Goal: Download file/media

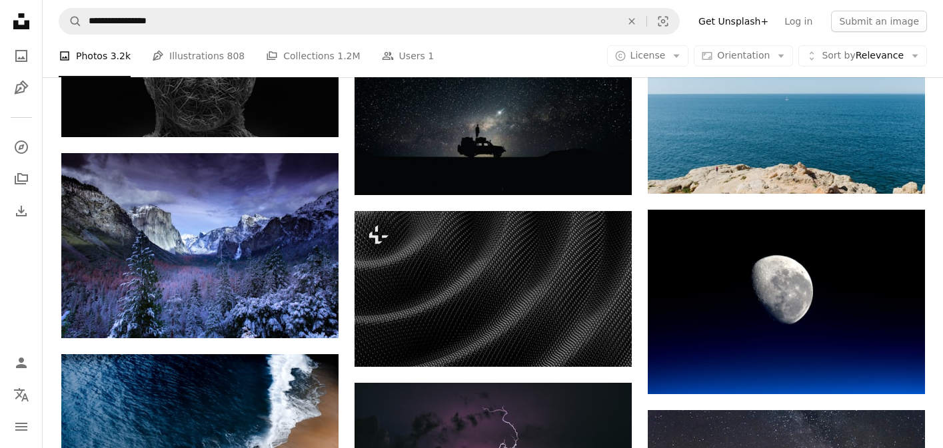
scroll to position [758, 0]
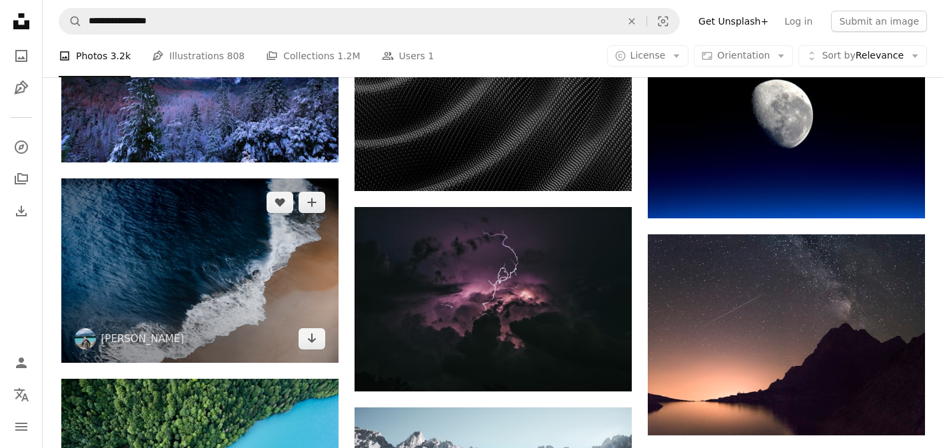
click at [146, 295] on img at bounding box center [199, 271] width 277 height 185
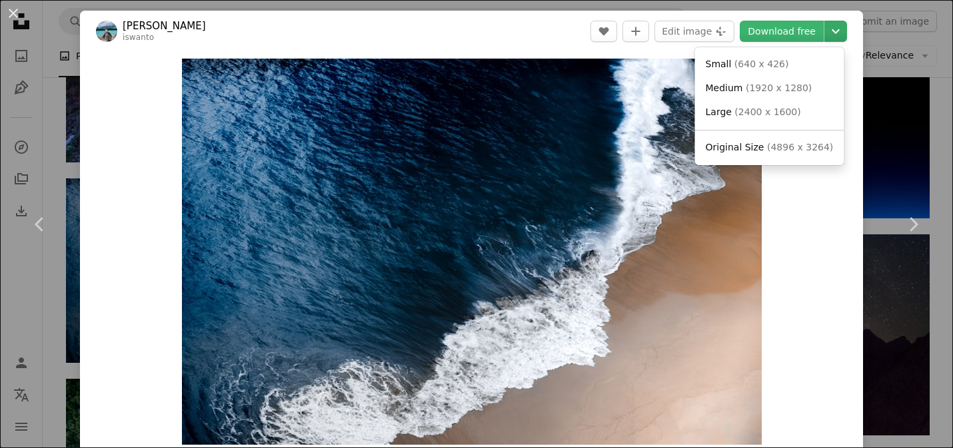
click at [828, 27] on icon "Chevron down" at bounding box center [835, 31] width 21 height 16
click at [766, 109] on span "( 2400 x 1600 )" at bounding box center [767, 112] width 66 height 11
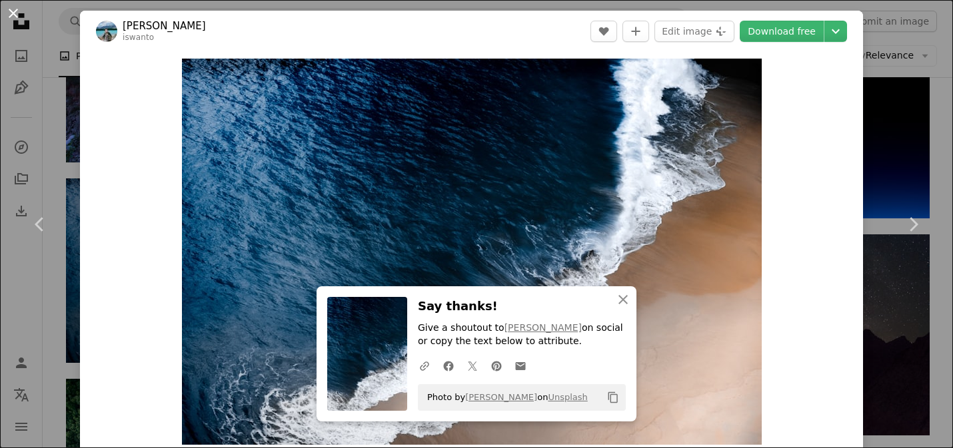
click at [9, 17] on button "An X shape" at bounding box center [13, 13] width 16 height 16
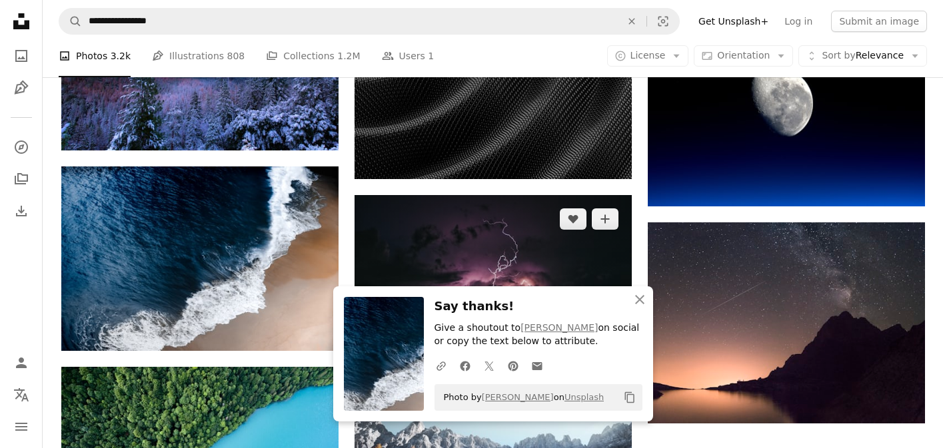
scroll to position [843, 0]
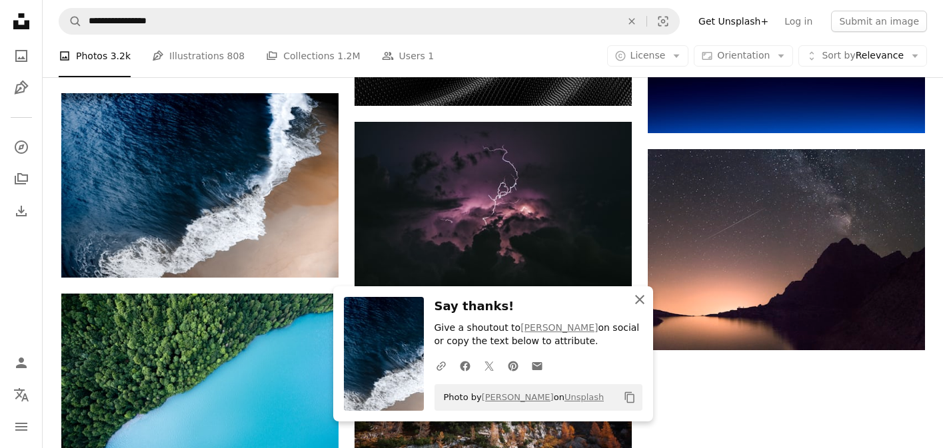
click at [646, 300] on icon "An X shape" at bounding box center [640, 300] width 16 height 16
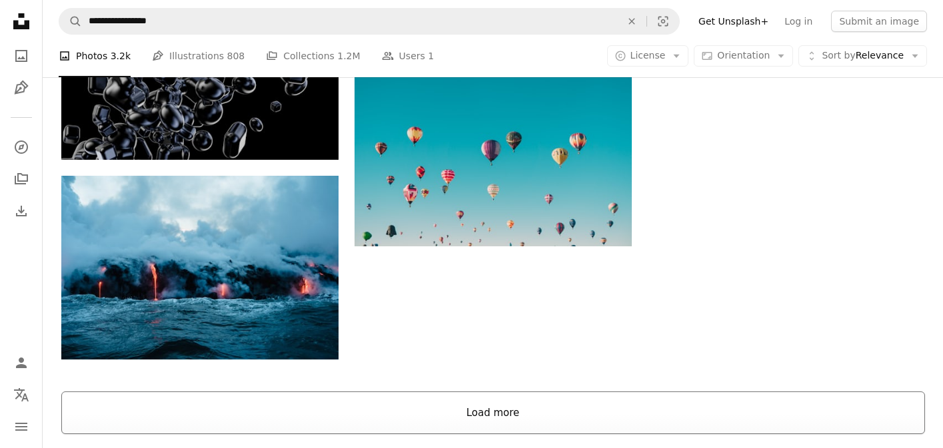
scroll to position [1305, 0]
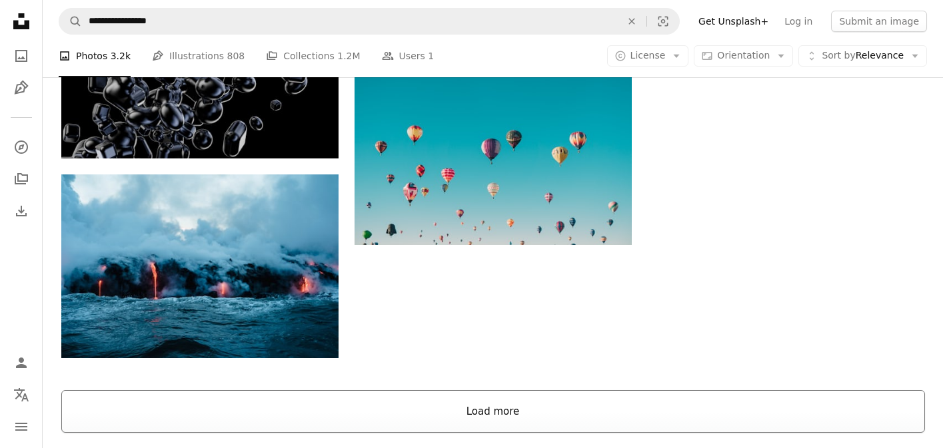
click at [577, 410] on button "Load more" at bounding box center [493, 411] width 864 height 43
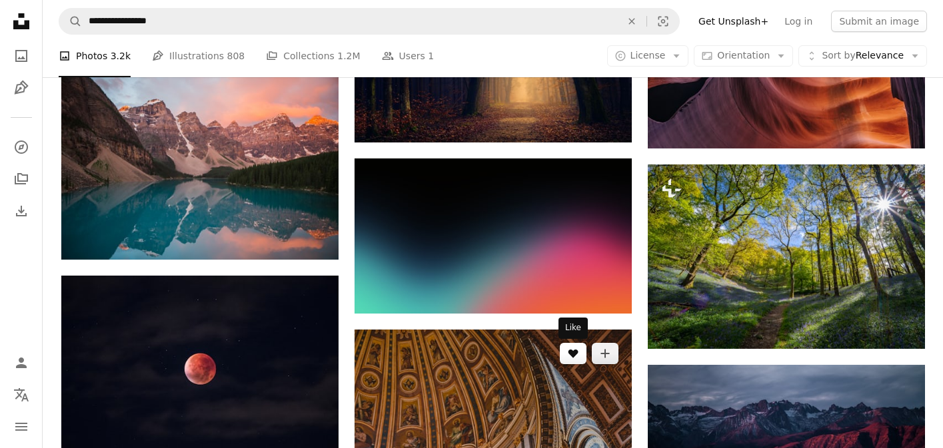
scroll to position [2145, 0]
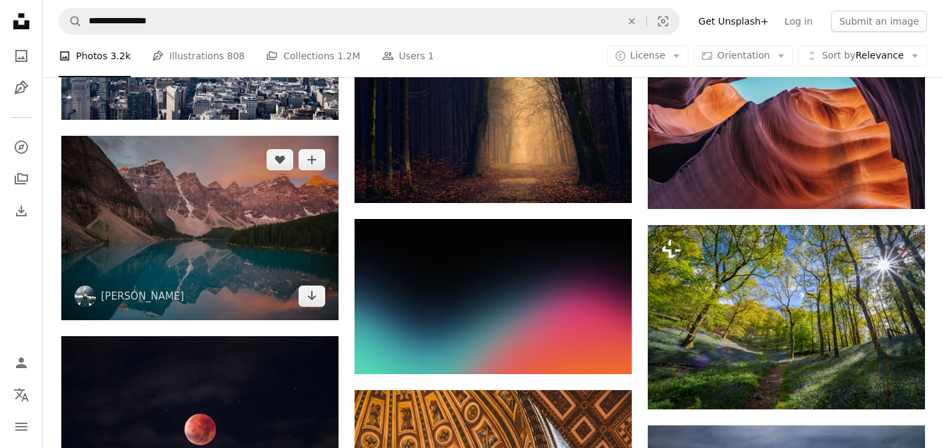
click at [221, 237] on img at bounding box center [199, 228] width 277 height 185
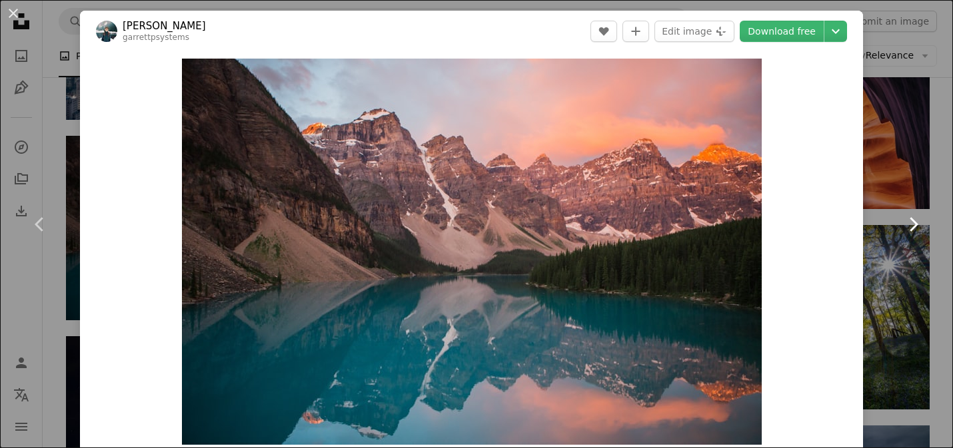
click at [898, 245] on link "Chevron right" at bounding box center [913, 225] width 80 height 128
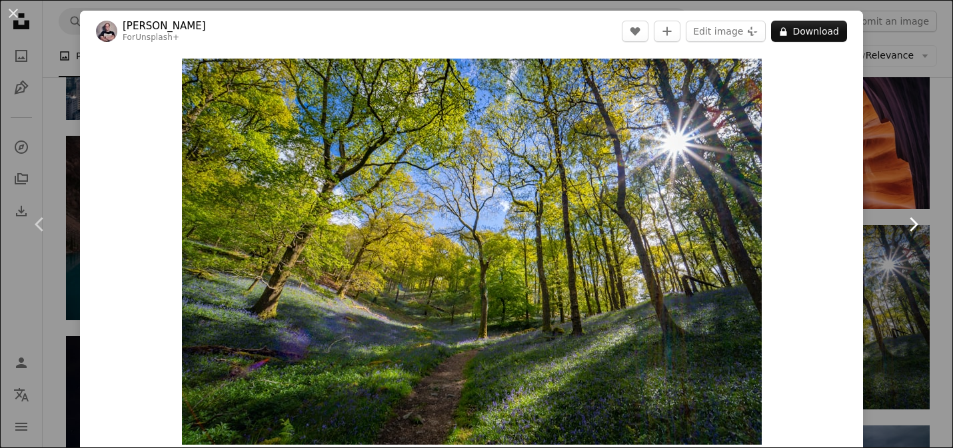
click at [898, 245] on link "Chevron right" at bounding box center [913, 225] width 80 height 128
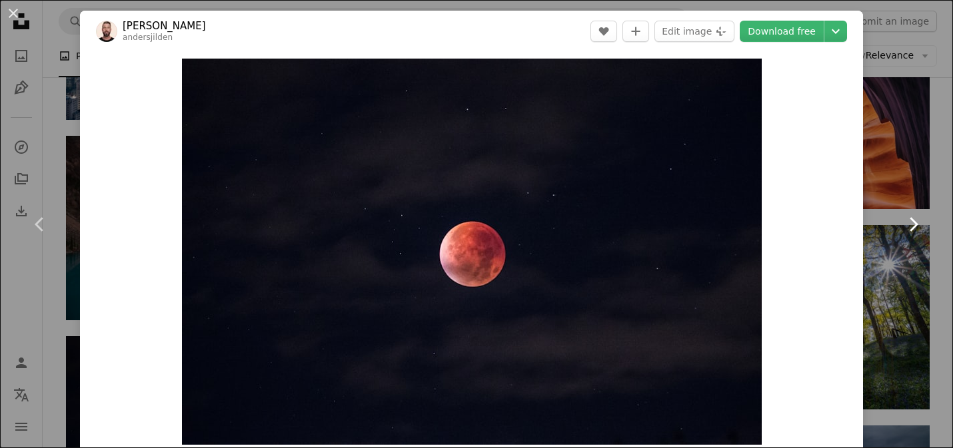
click at [898, 245] on link "Chevron right" at bounding box center [913, 225] width 80 height 128
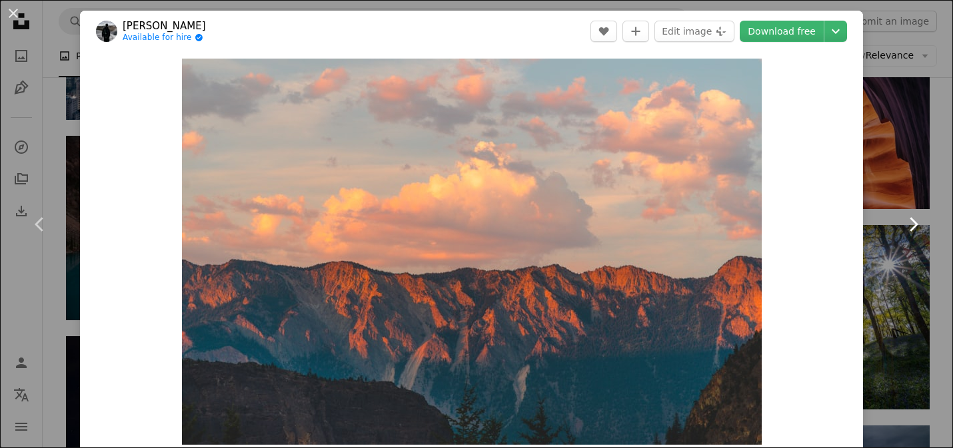
click at [898, 245] on link "Chevron right" at bounding box center [913, 225] width 80 height 128
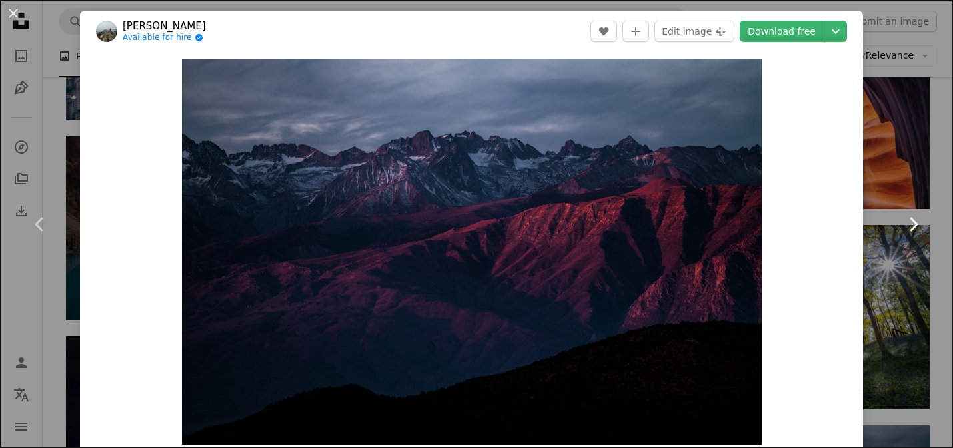
click at [898, 245] on link "Chevron right" at bounding box center [913, 225] width 80 height 128
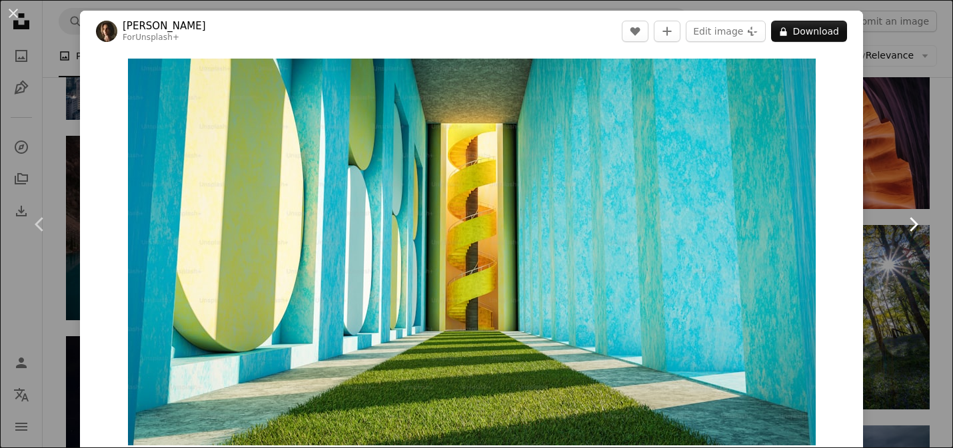
click at [898, 245] on link "Chevron right" at bounding box center [913, 225] width 80 height 128
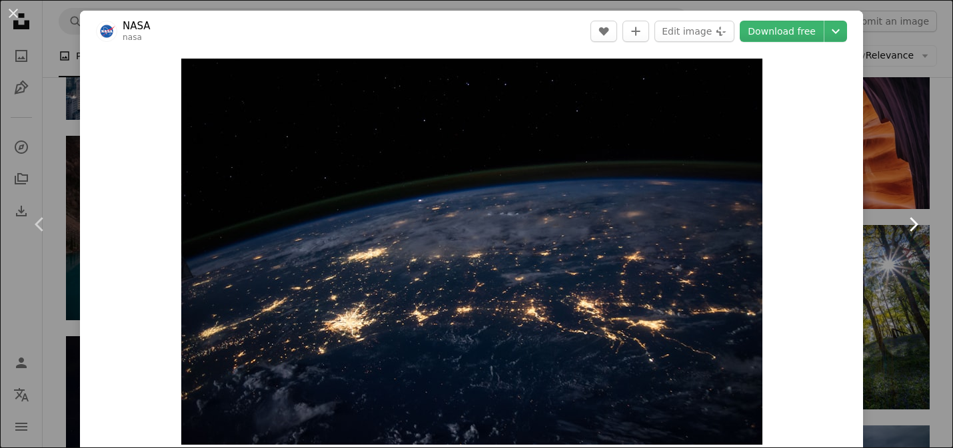
click at [898, 245] on link "Chevron right" at bounding box center [913, 225] width 80 height 128
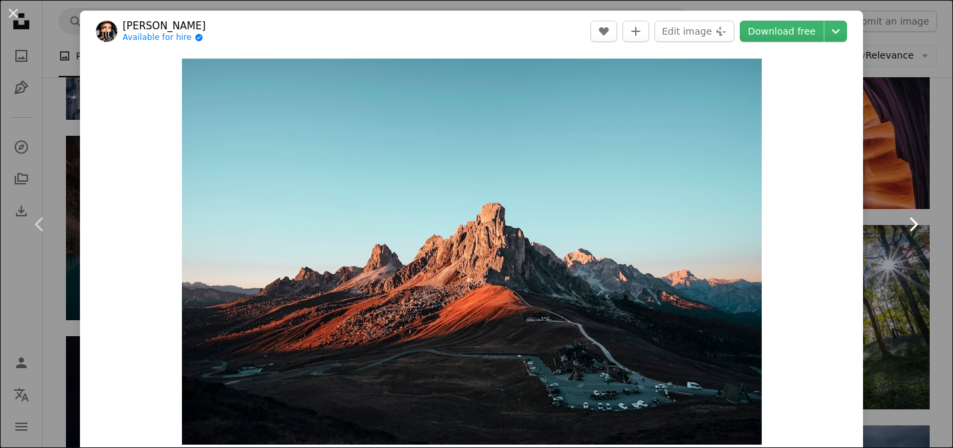
click at [892, 243] on link "Chevron right" at bounding box center [913, 225] width 80 height 128
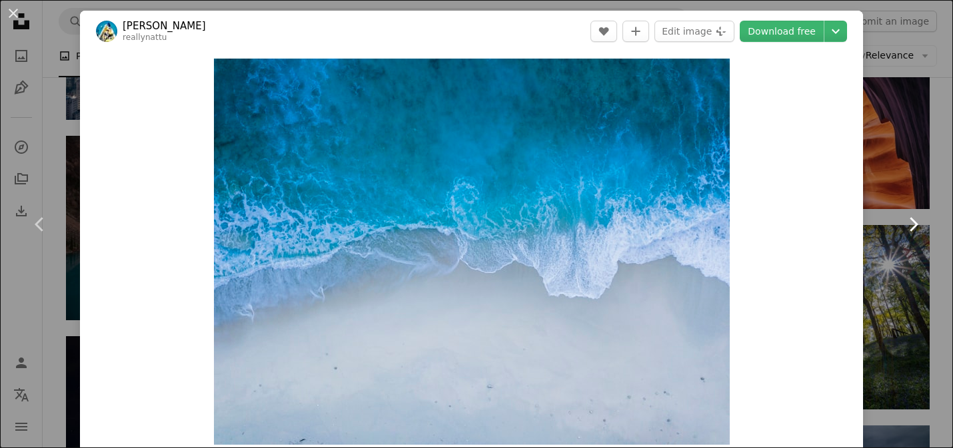
click at [892, 242] on link "Chevron right" at bounding box center [913, 225] width 80 height 128
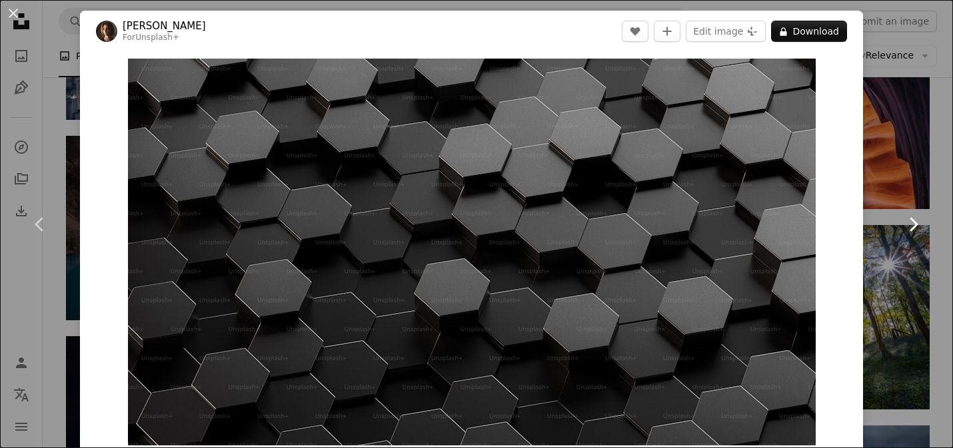
click at [892, 242] on link "Chevron right" at bounding box center [913, 225] width 80 height 128
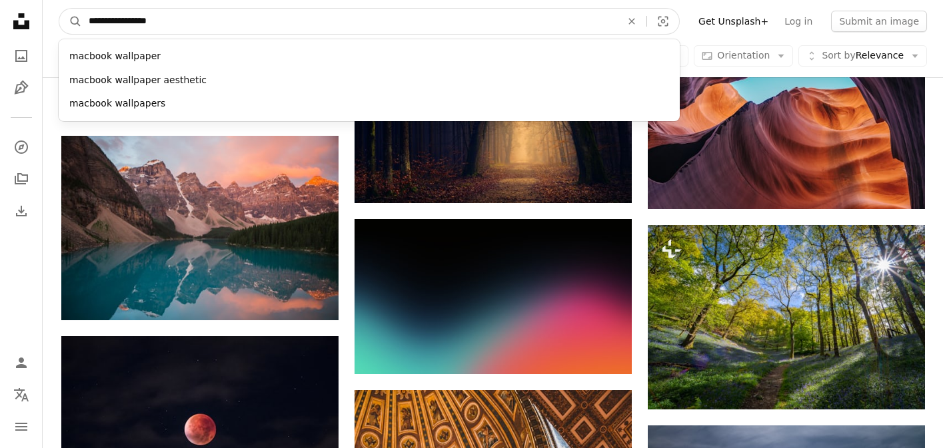
drag, startPoint x: 177, startPoint y: 21, endPoint x: 27, endPoint y: 25, distance: 150.0
click at [27, 25] on div "**********" at bounding box center [471, 181] width 943 height 4652
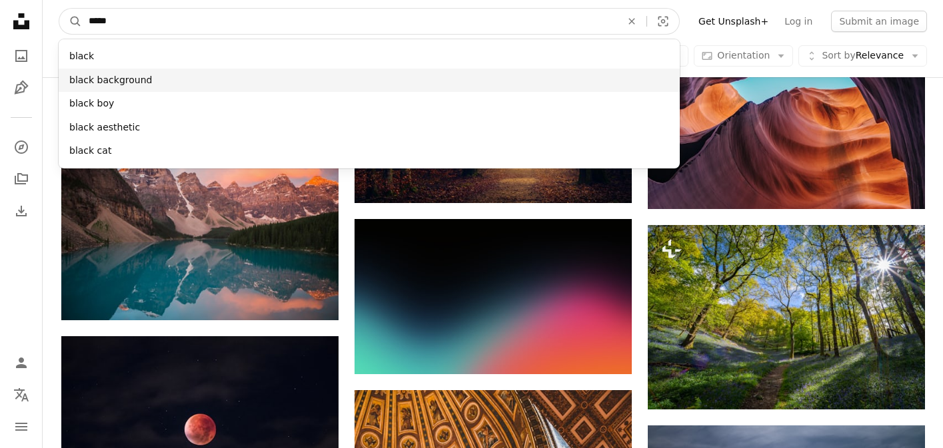
type input "*****"
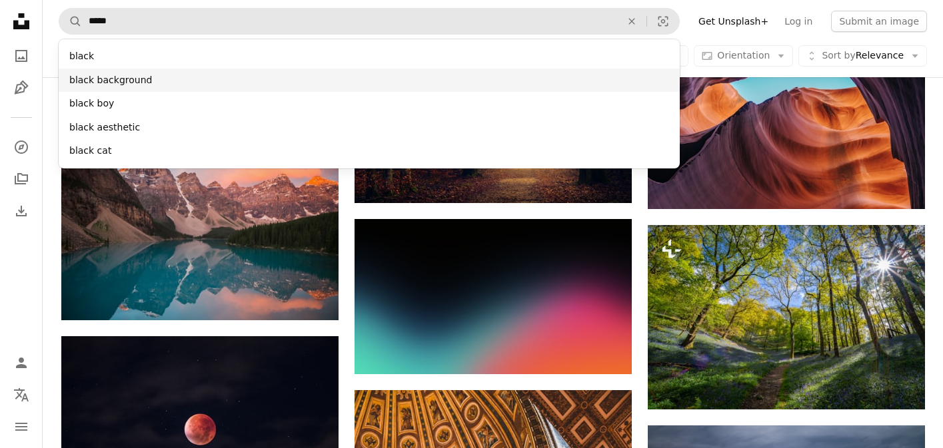
click at [645, 89] on div "black background" at bounding box center [369, 81] width 621 height 24
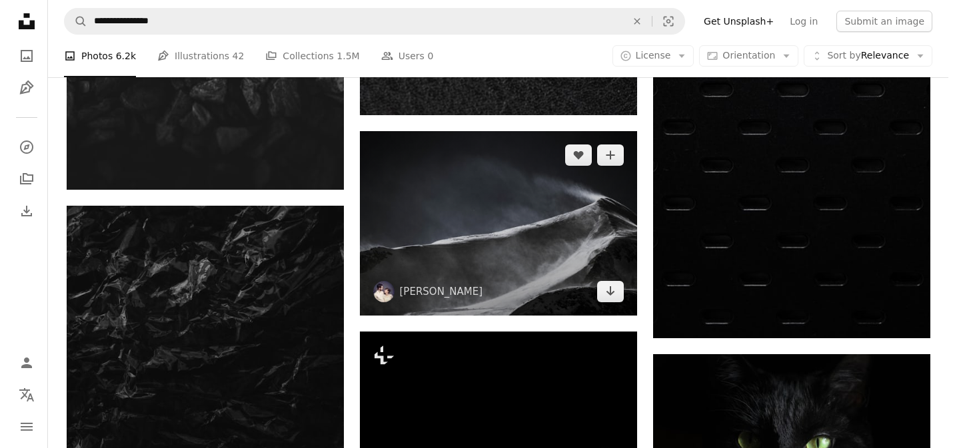
scroll to position [16072, 0]
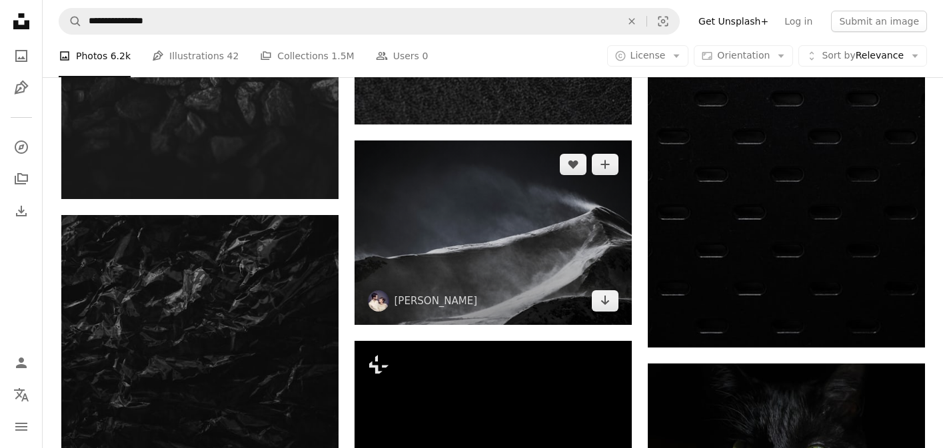
click at [521, 249] on img at bounding box center [492, 233] width 277 height 185
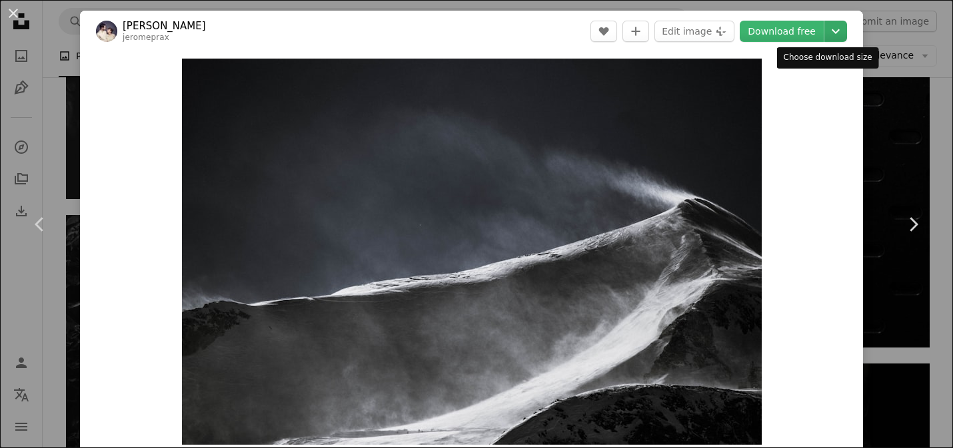
click at [833, 33] on icon "Chevron down" at bounding box center [835, 31] width 21 height 16
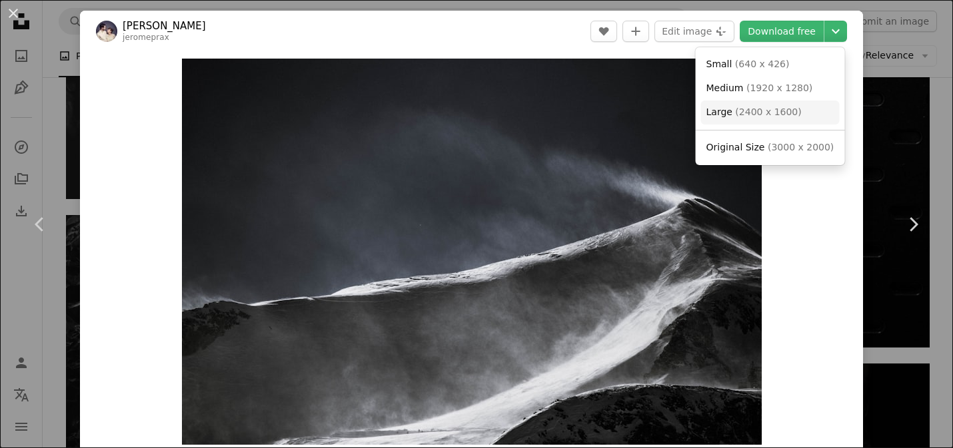
click at [816, 111] on link "Large ( 2400 x 1600 )" at bounding box center [770, 113] width 139 height 24
